Goal: Task Accomplishment & Management: Manage account settings

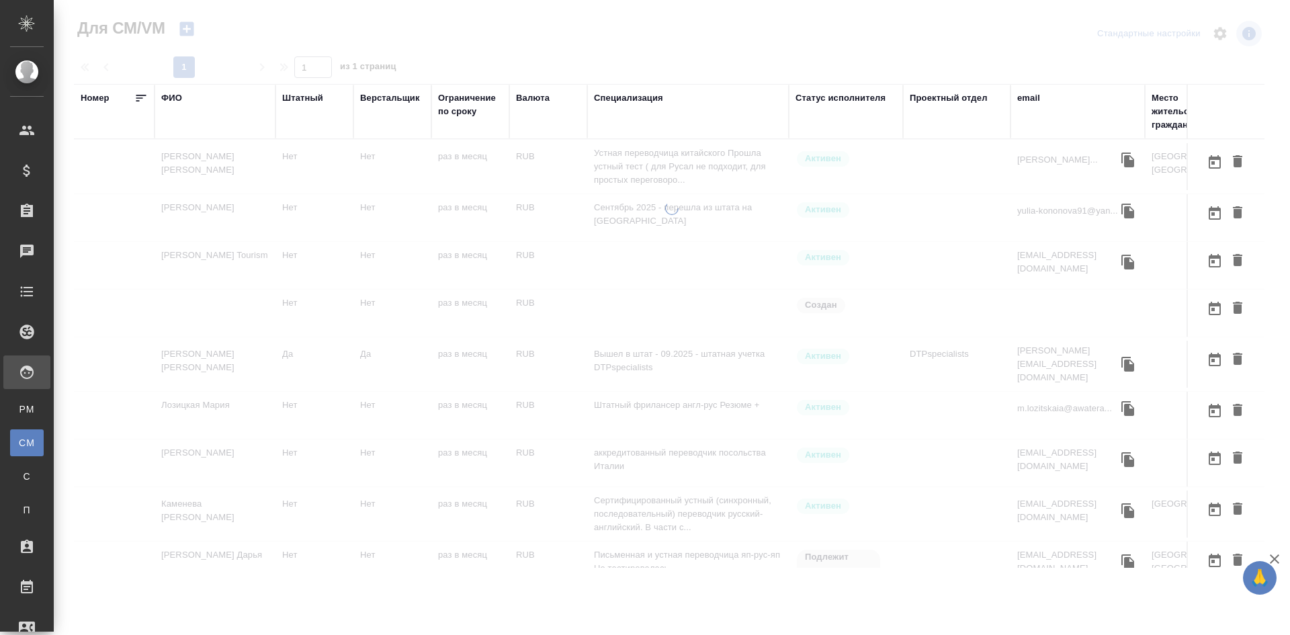
click at [175, 95] on div "ФИО" at bounding box center [171, 97] width 21 height 13
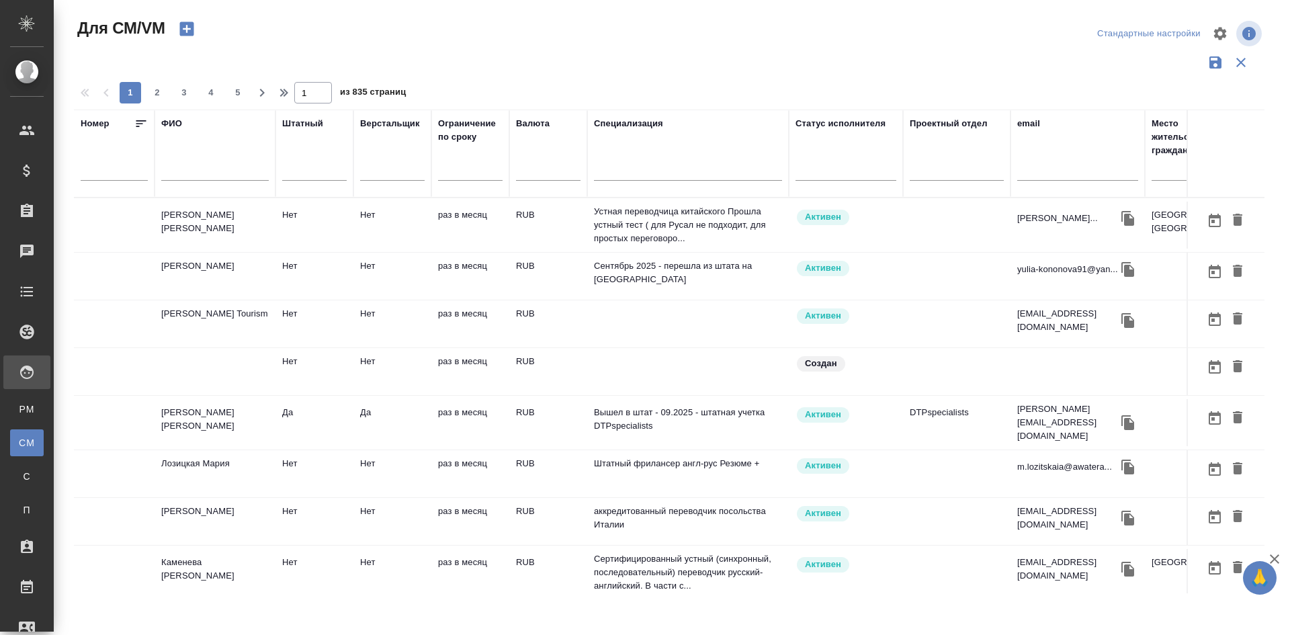
drag, startPoint x: 168, startPoint y: 193, endPoint x: 179, endPoint y: 171, distance: 24.0
click at [179, 171] on th "ФИО" at bounding box center [215, 154] width 121 height 88
click at [179, 171] on input "text" at bounding box center [215, 172] width 108 height 17
type input "d"
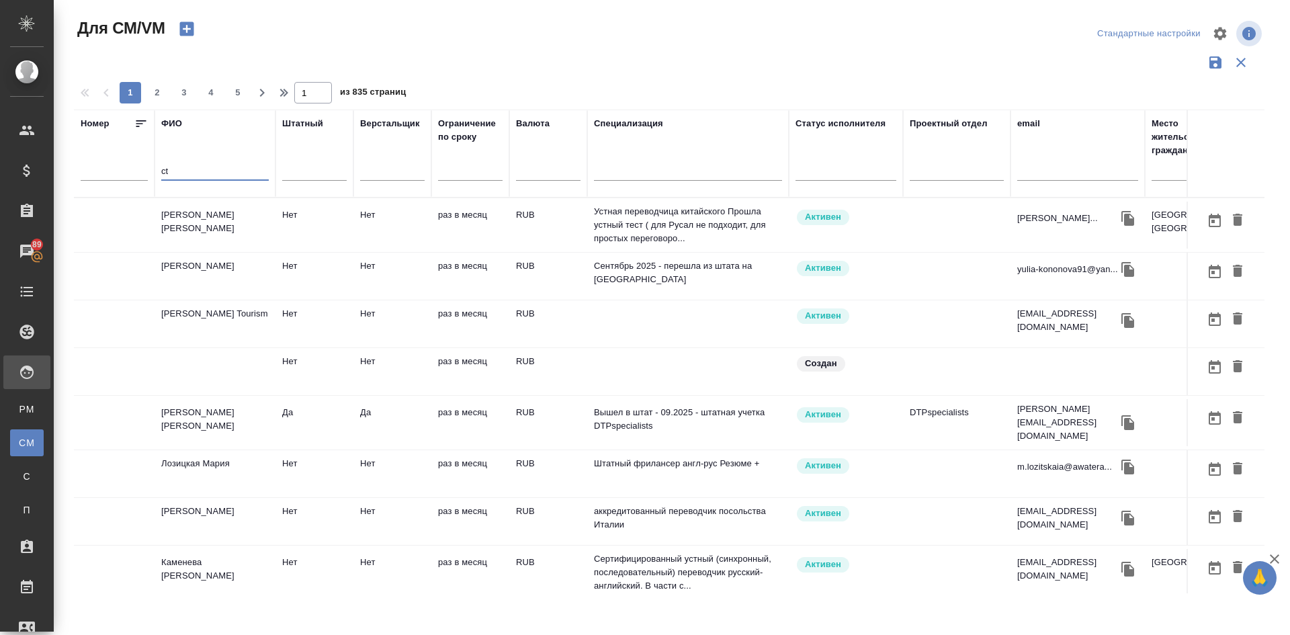
type input "c"
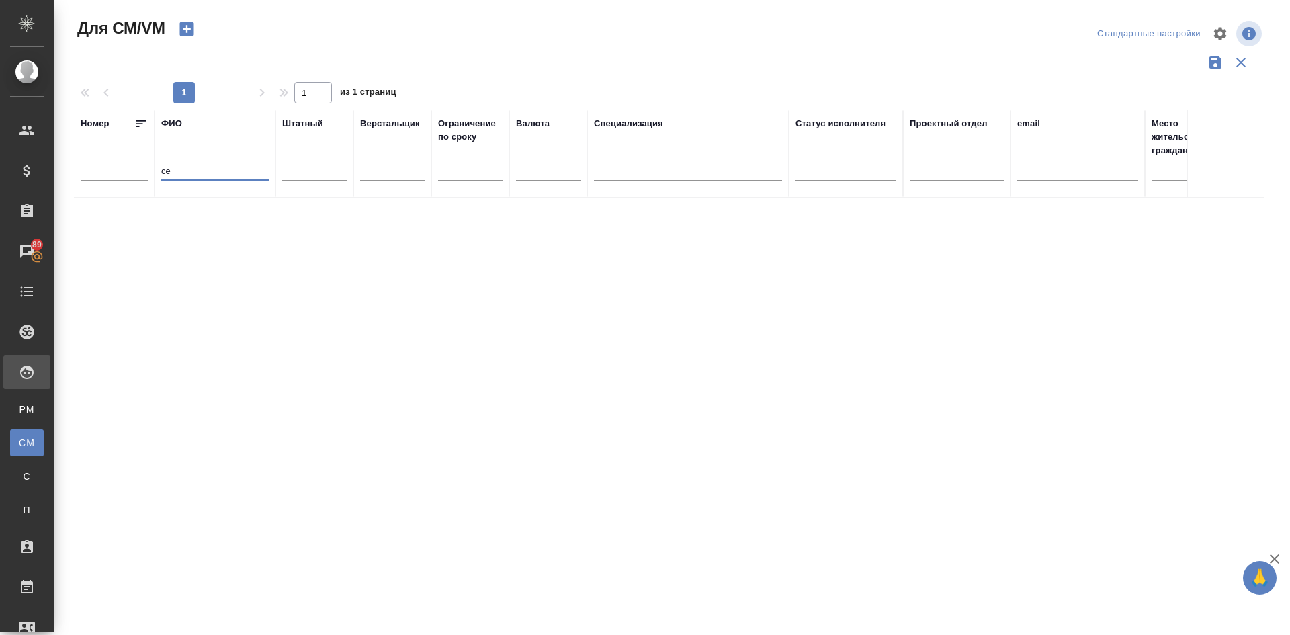
type input "с"
type input "вей"
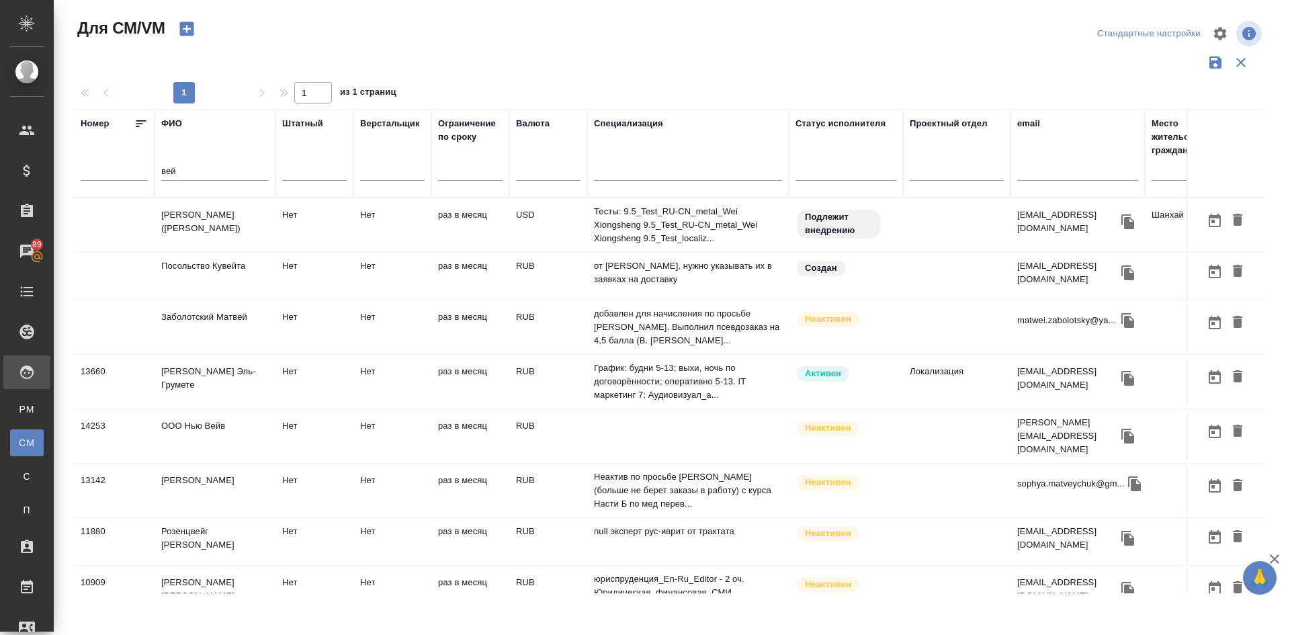
click at [191, 220] on td "[PERSON_NAME] ([PERSON_NAME])" at bounding box center [215, 225] width 121 height 47
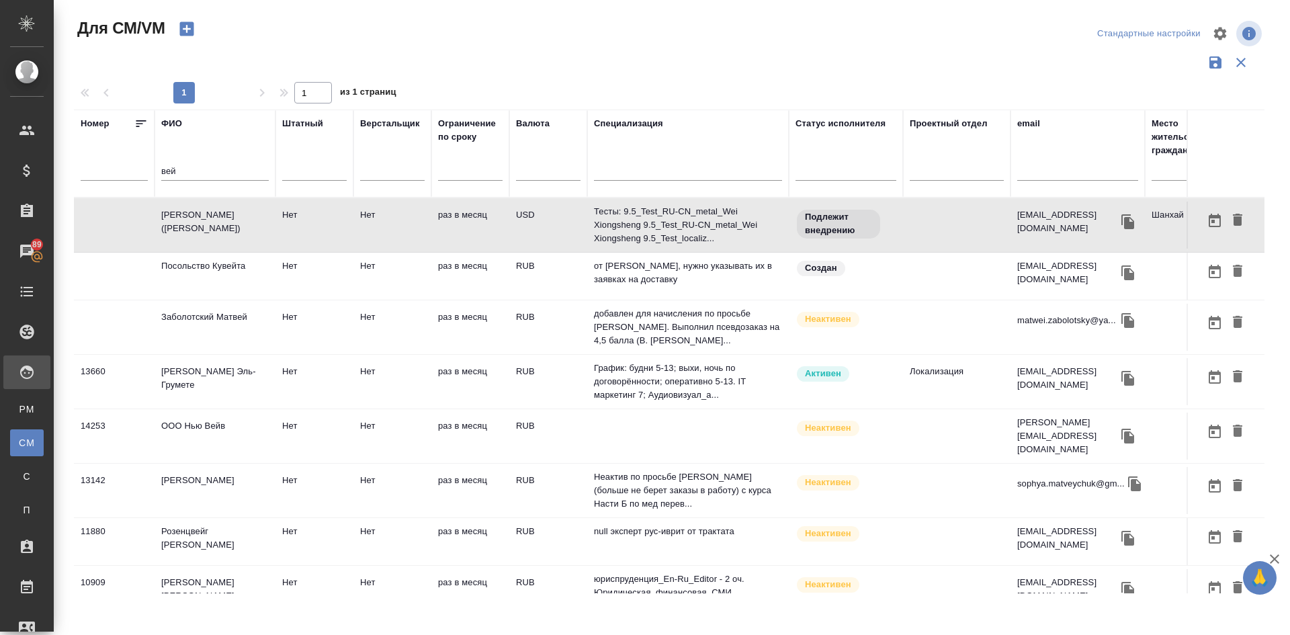
click at [191, 220] on td "[PERSON_NAME] ([PERSON_NAME])" at bounding box center [215, 225] width 121 height 47
drag, startPoint x: 179, startPoint y: 174, endPoint x: 110, endPoint y: 170, distance: 68.7
click at [117, 173] on tr "Номер ФИО вей Штатный Верстальщик Ограничение по сроку Валюта Специализация Ста…" at bounding box center [791, 154] width 1435 height 88
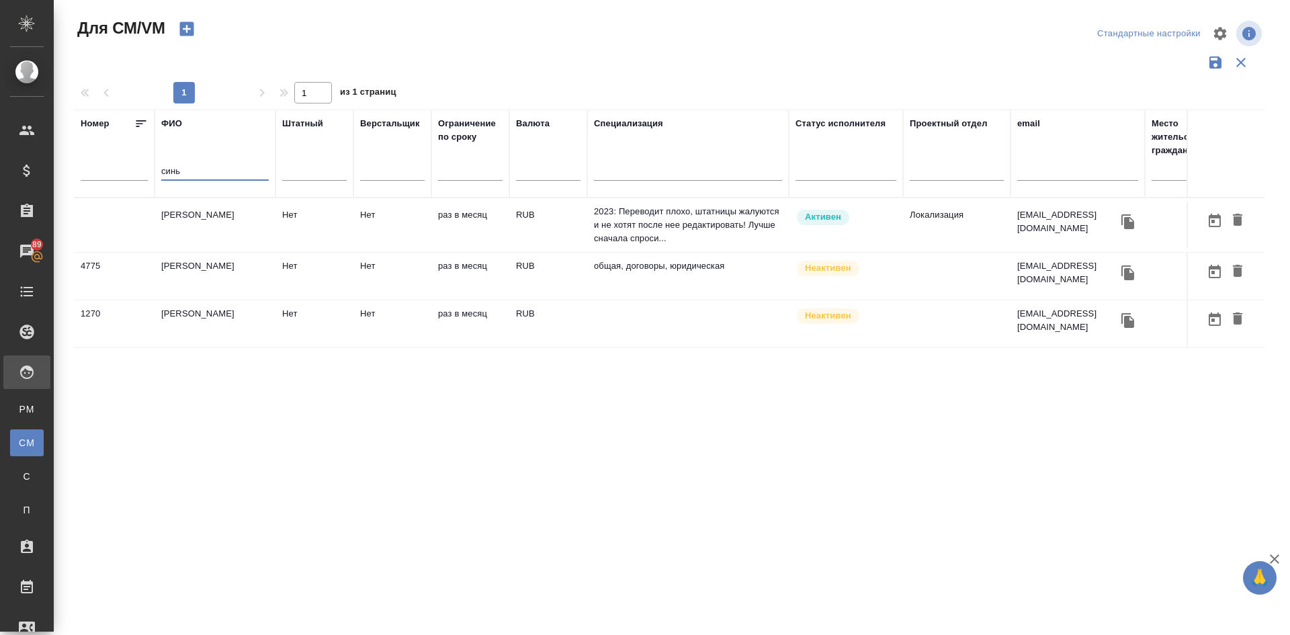
click at [225, 214] on td "Ли Синь Юнь" at bounding box center [215, 225] width 121 height 47
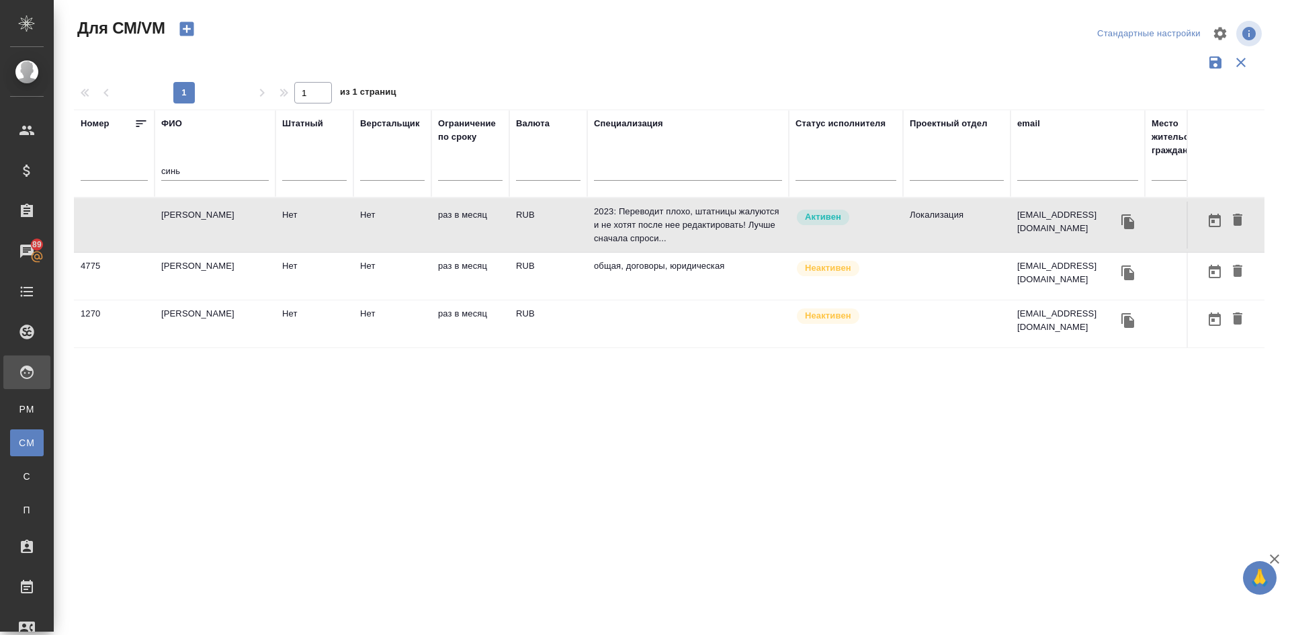
click at [225, 214] on td "Ли Синь Юнь" at bounding box center [215, 225] width 121 height 47
click at [212, 178] on input "синь" at bounding box center [215, 172] width 108 height 17
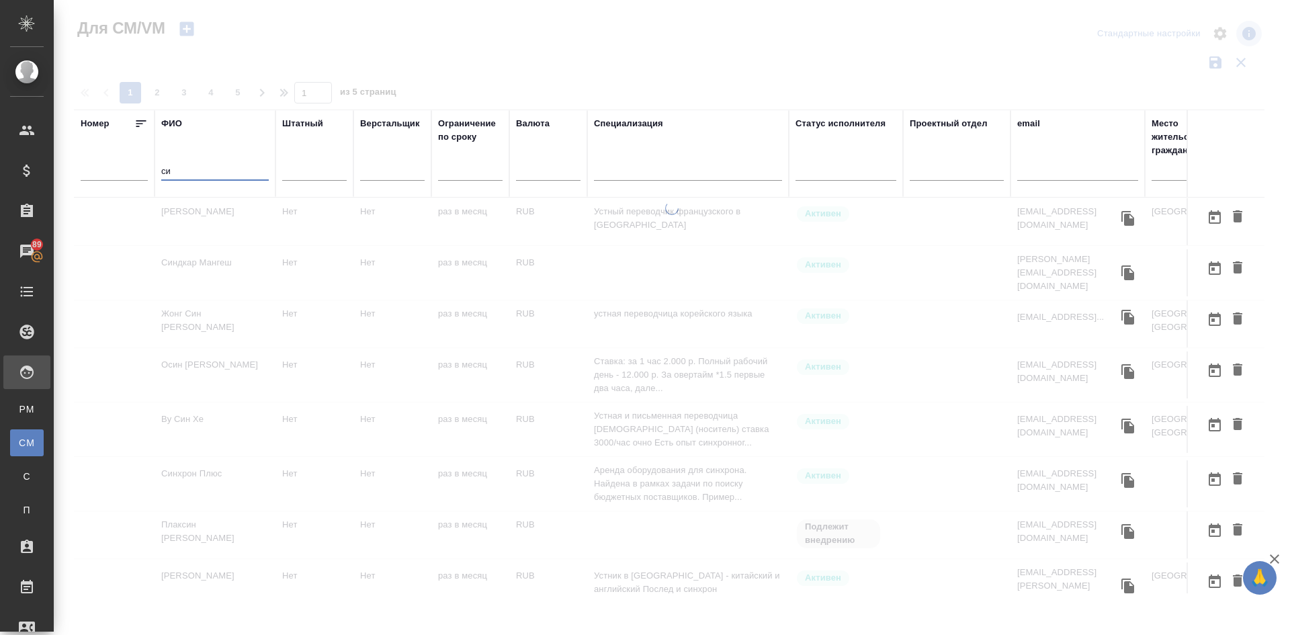
type input "с"
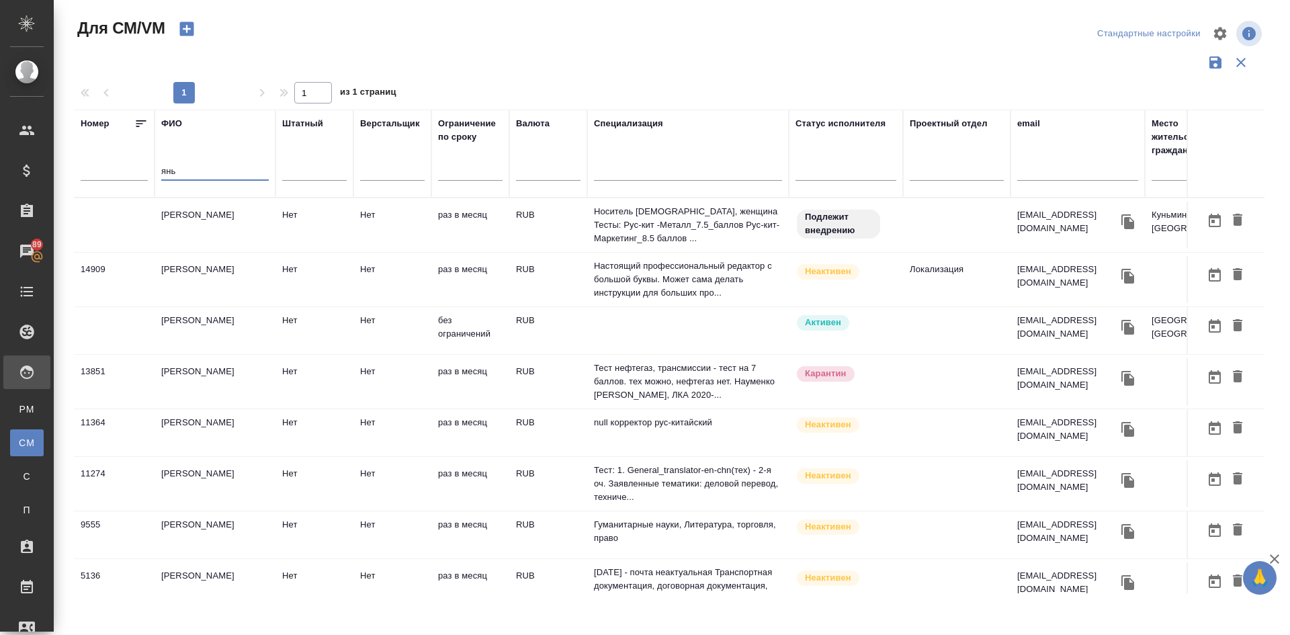
type input "янь"
click at [194, 220] on td "Сюн Янь" at bounding box center [215, 225] width 121 height 47
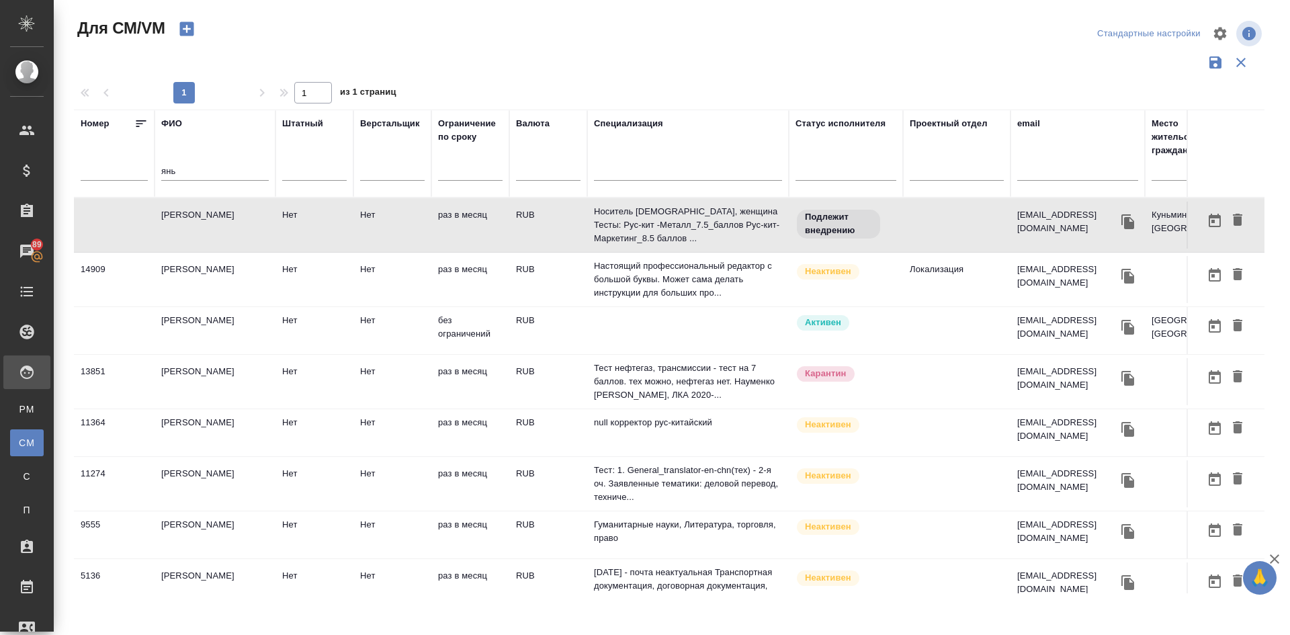
click at [194, 220] on td "Сюн Янь" at bounding box center [215, 225] width 121 height 47
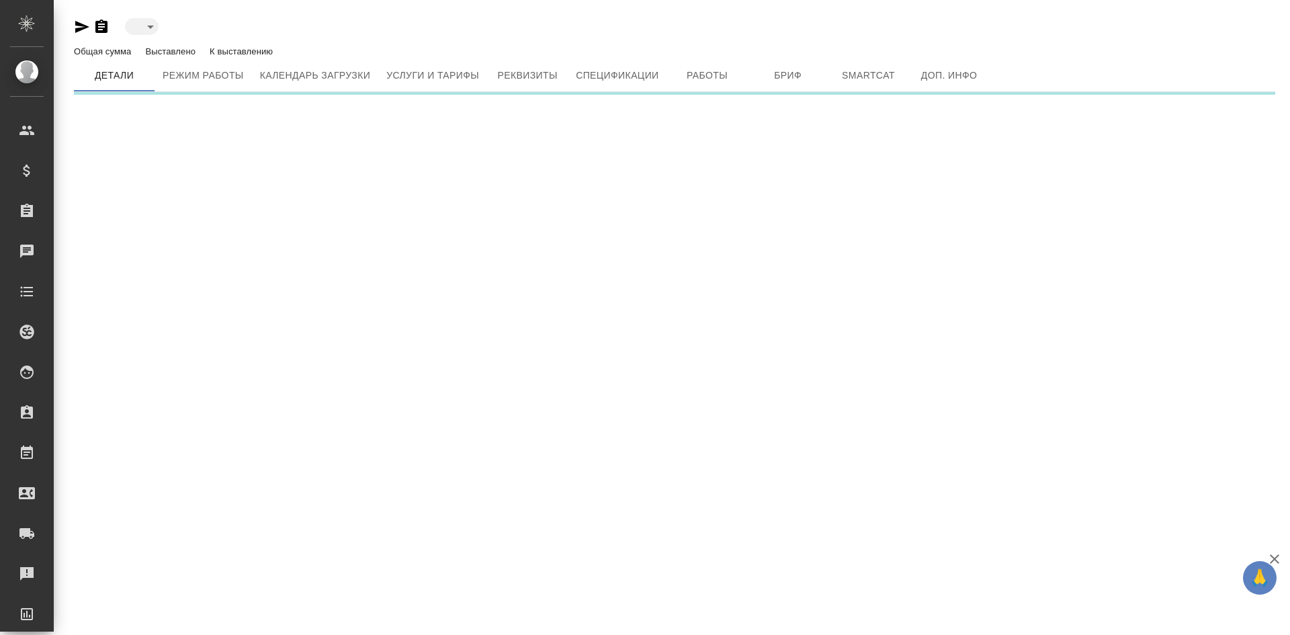
type input "toBeImplemented"
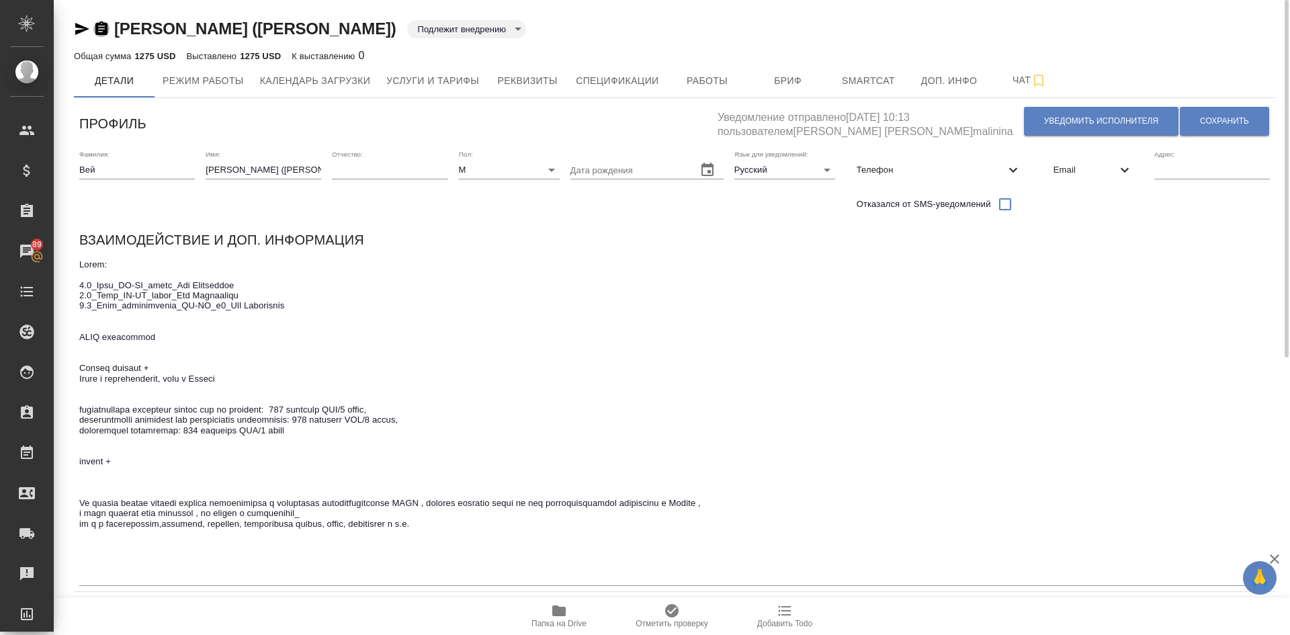
click at [103, 30] on icon "button" at bounding box center [101, 28] width 12 height 13
click at [99, 28] on icon "button" at bounding box center [101, 28] width 12 height 13
click at [84, 25] on icon "button" at bounding box center [82, 29] width 16 height 16
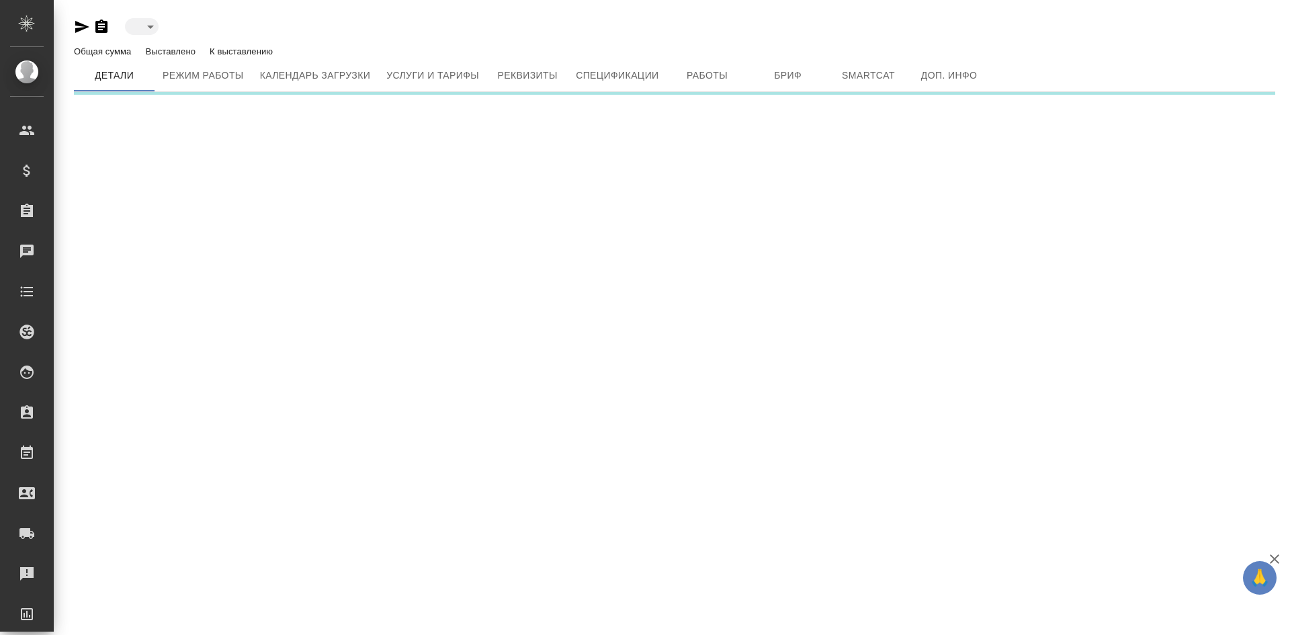
type input "active"
type input "toBeImplemented"
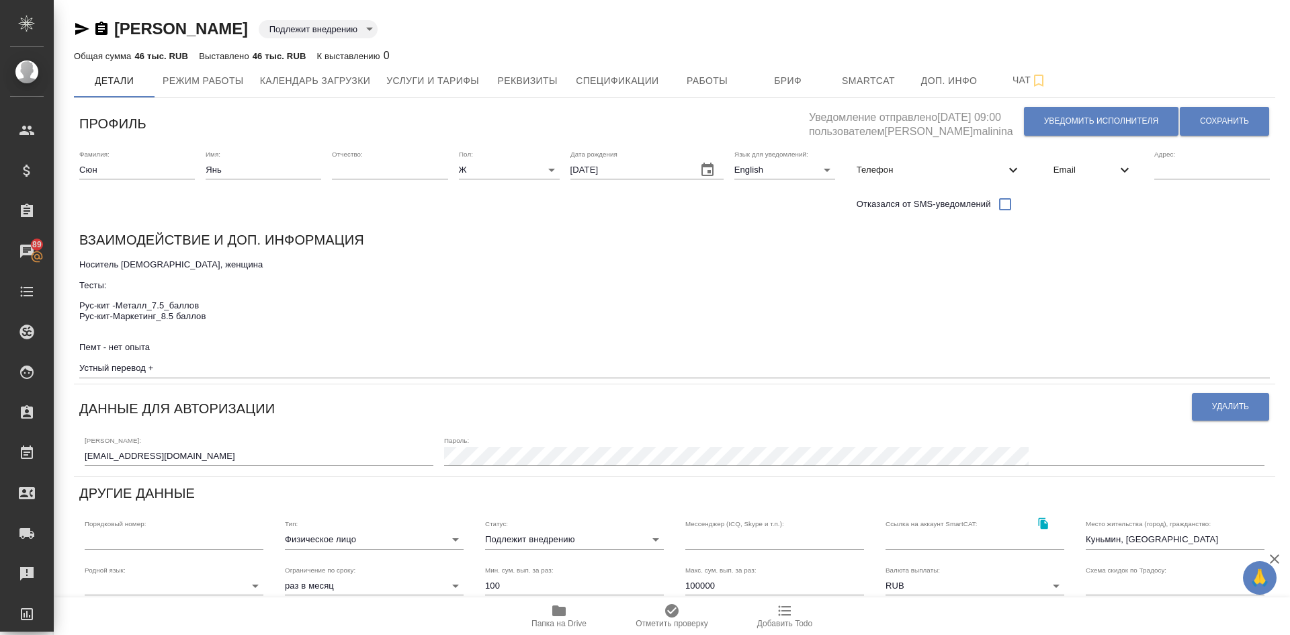
click at [85, 25] on icon "button" at bounding box center [82, 29] width 16 height 16
